Goal: Transaction & Acquisition: Purchase product/service

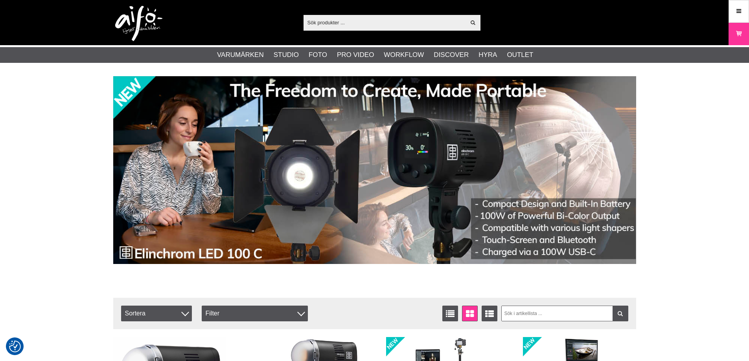
click at [317, 22] on input "text" at bounding box center [385, 23] width 162 height 12
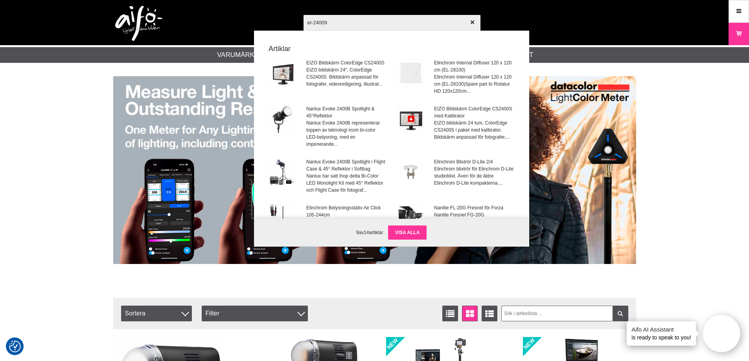
type input "el-24009"
click at [410, 230] on link "Visa alla" at bounding box center [407, 233] width 39 height 14
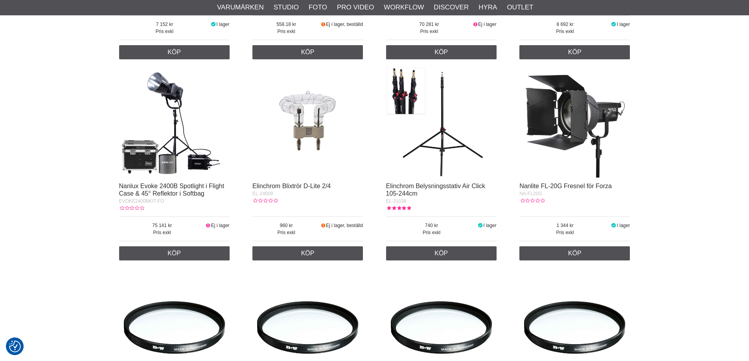
scroll to position [354, 0]
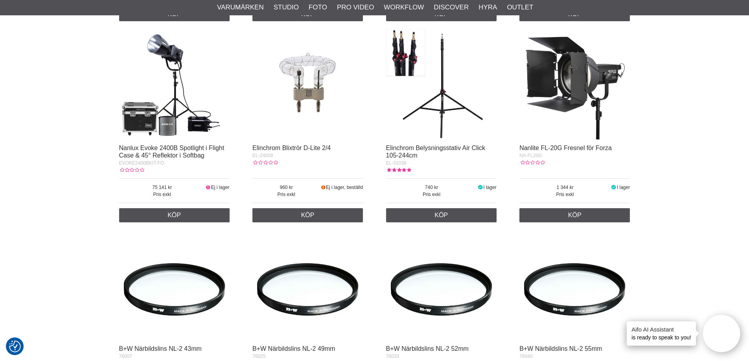
click at [312, 105] on img at bounding box center [307, 84] width 111 height 111
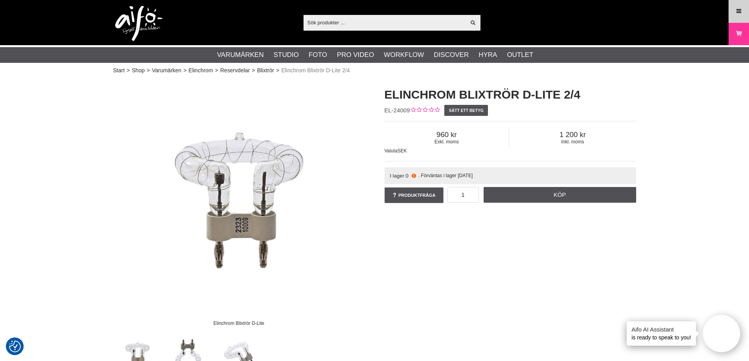
click at [738, 14] on icon at bounding box center [738, 11] width 7 height 9
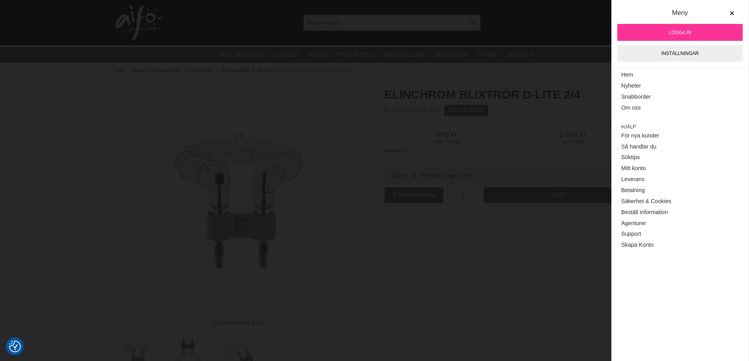
click at [669, 36] on span "Logga in" at bounding box center [680, 32] width 22 height 7
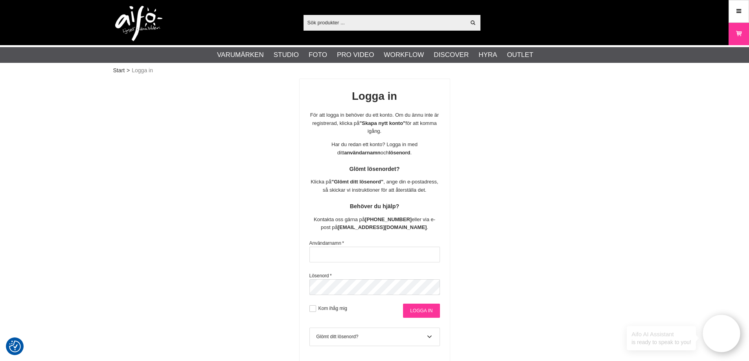
type input "info@gotaplatsensfoto.se"
click at [423, 311] on input "Logga in" at bounding box center [421, 311] width 37 height 14
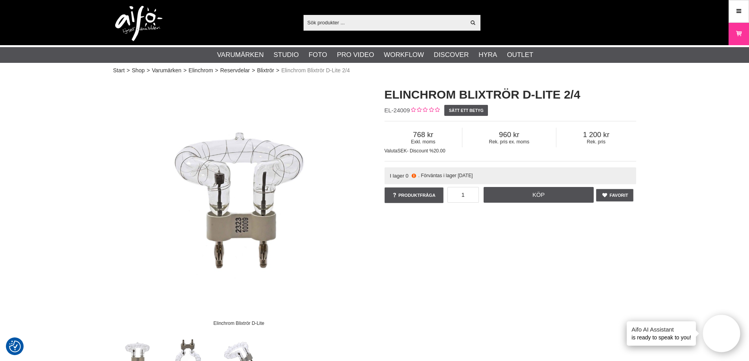
click at [424, 237] on div "Elinchrom Blixtrör D-Lite Elinchrom Blixtrör D-Lite 2/4 EL-24009 Sätt ett betyg…" at bounding box center [374, 229] width 543 height 301
drag, startPoint x: 414, startPoint y: 136, endPoint x: 424, endPoint y: 135, distance: 9.9
click at [424, 135] on span "768" at bounding box center [423, 135] width 77 height 9
copy span "768"
